Goal: Information Seeking & Learning: Learn about a topic

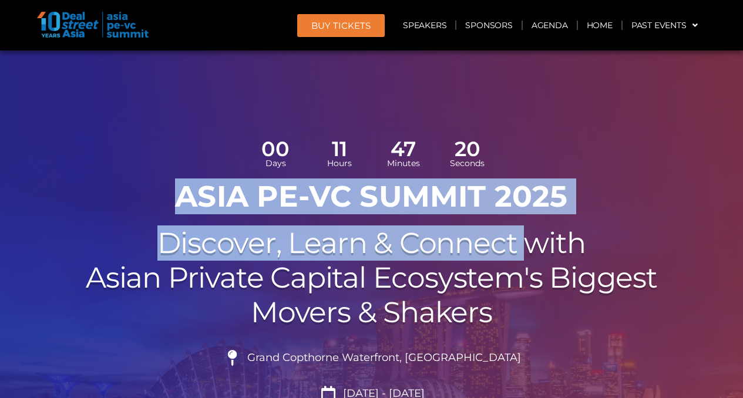
drag, startPoint x: 181, startPoint y: 197, endPoint x: 522, endPoint y: 230, distance: 342.8
click at [522, 230] on div "00 Days 11 Hours 47 Minutes 20 Seconds ASIA PE-VC Summit 2025 Discover, Learn &…" at bounding box center [371, 331] width 669 height 420
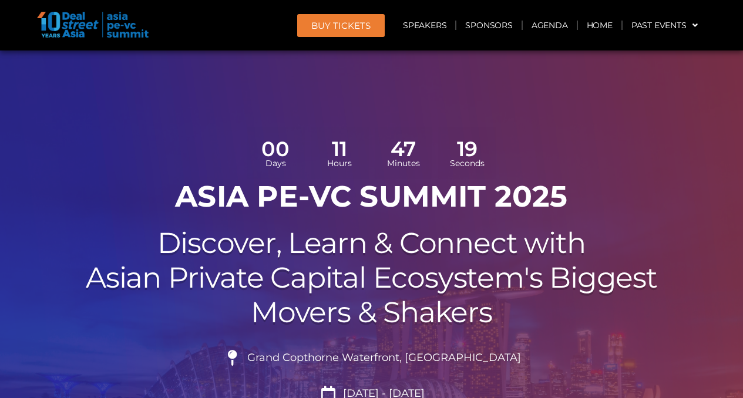
click at [400, 269] on h2 "Discover, Learn & Connect with Asian Private Capital Ecosystem's Biggest Movers…" at bounding box center [372, 277] width 658 height 103
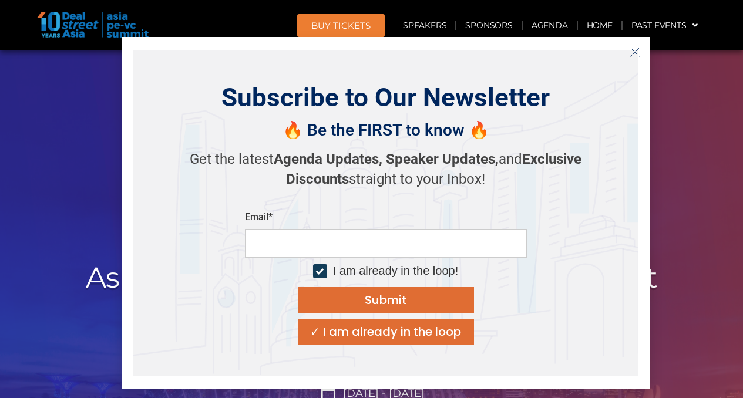
click at [639, 49] on icon "Close" at bounding box center [634, 52] width 11 height 11
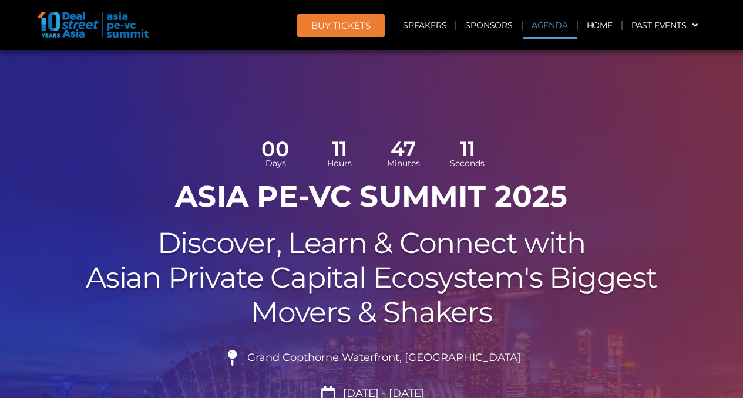
click at [550, 22] on link "Agenda" at bounding box center [550, 25] width 54 height 27
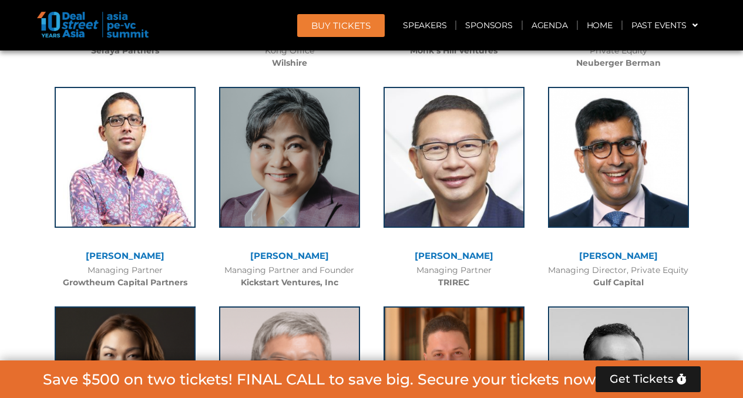
scroll to position [3214, 0]
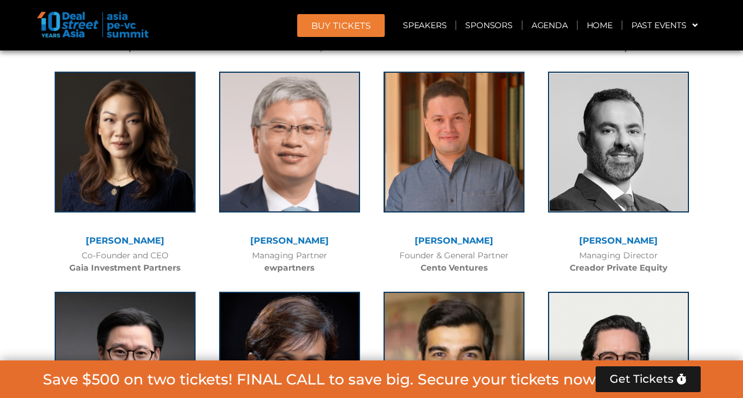
click at [297, 246] on link "[PERSON_NAME]" at bounding box center [289, 240] width 79 height 11
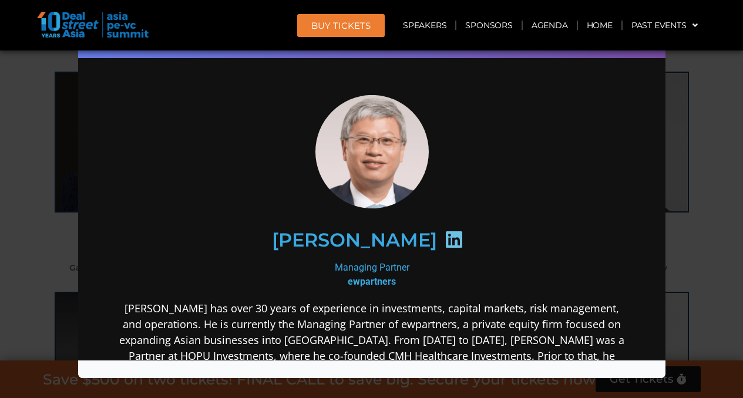
scroll to position [0, 0]
click at [503, 168] on div at bounding box center [370, 151] width 507 height 113
click at [688, 89] on div "Speaker Profile ×" at bounding box center [371, 199] width 743 height 398
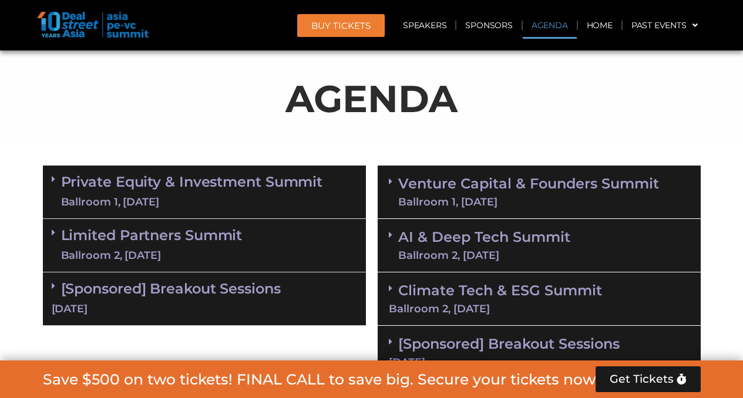
scroll to position [689, 0]
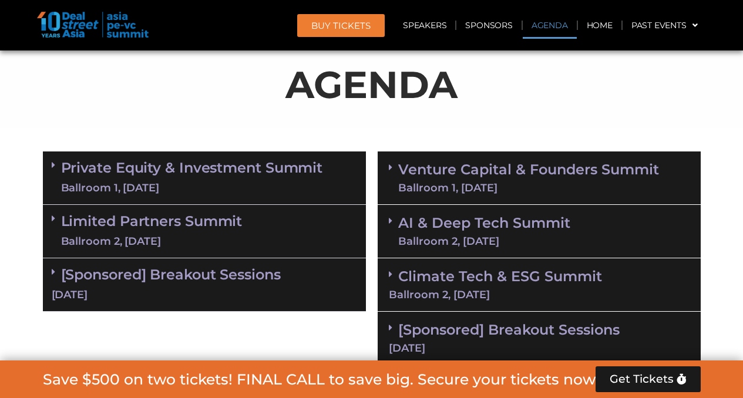
click at [204, 179] on link "Private Equity & Investment Summit Ballroom 1, 10 Sept" at bounding box center [192, 177] width 262 height 35
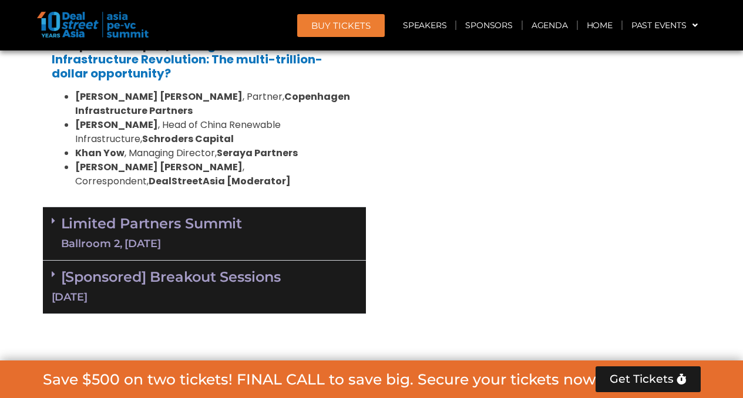
scroll to position [2627, 0]
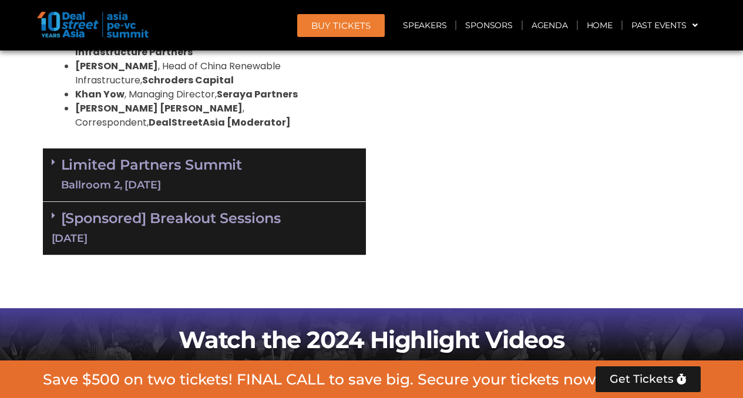
drag, startPoint x: 41, startPoint y: 81, endPoint x: 207, endPoint y: 288, distance: 264.8
copy div "3:55 pm – 4:35 pm | Anchors, Builders, Partners: How Gulf Capital is Scaling As…"
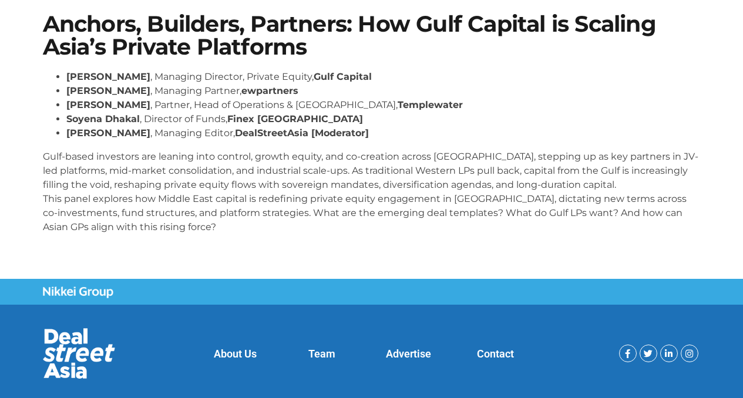
scroll to position [294, 0]
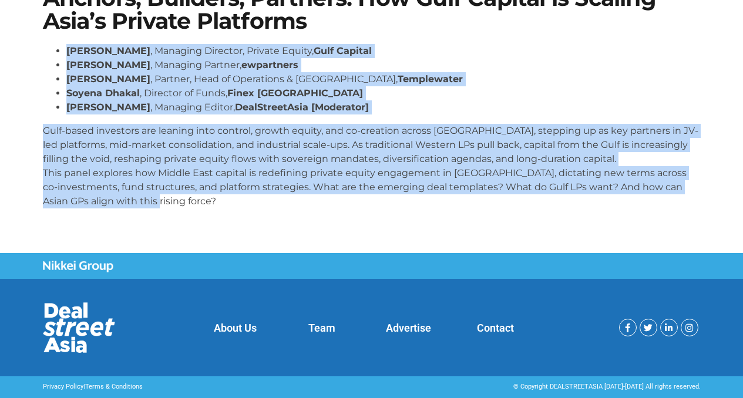
drag, startPoint x: 491, startPoint y: 250, endPoint x: 41, endPoint y: 45, distance: 495.3
click at [41, 45] on div "Anchors, Builders, Partners: How Gulf Capital is Scaling Asia’s Private Platfor…" at bounding box center [371, 102] width 669 height 243
copy div "[PERSON_NAME] , Managing Director, Private Equity, Gulf Capital [PERSON_NAME] ,…"
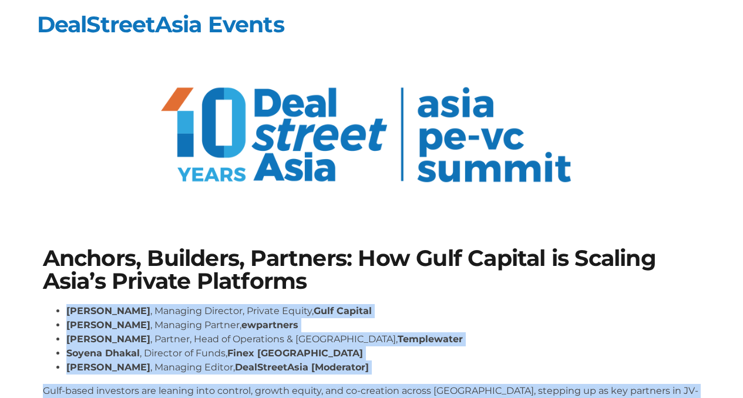
scroll to position [0, 0]
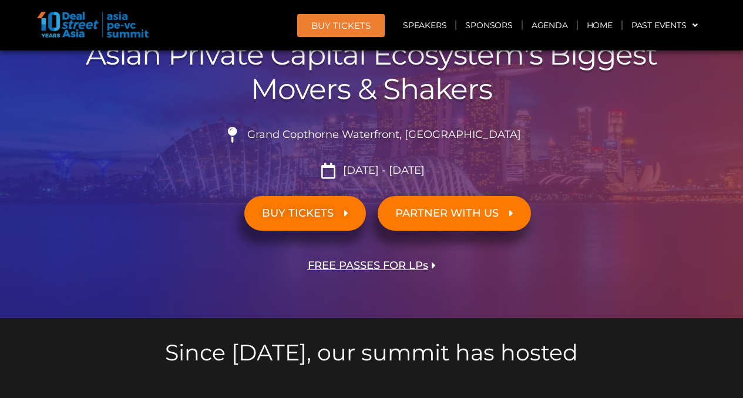
scroll to position [209, 0]
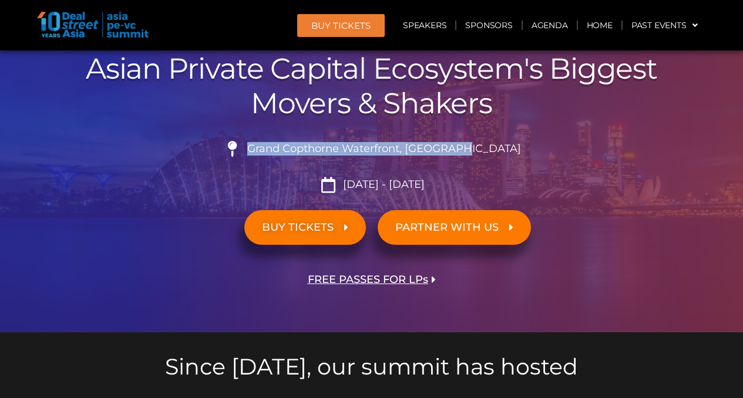
drag, startPoint x: 491, startPoint y: 151, endPoint x: 262, endPoint y: 149, distance: 229.6
click at [247, 149] on li "Grand Copthorne Waterfront, [GEOGRAPHIC_DATA]​" at bounding box center [372, 154] width 658 height 26
copy li "Grand Copthorne Waterfront, Singapore"
